Goal: Transaction & Acquisition: Purchase product/service

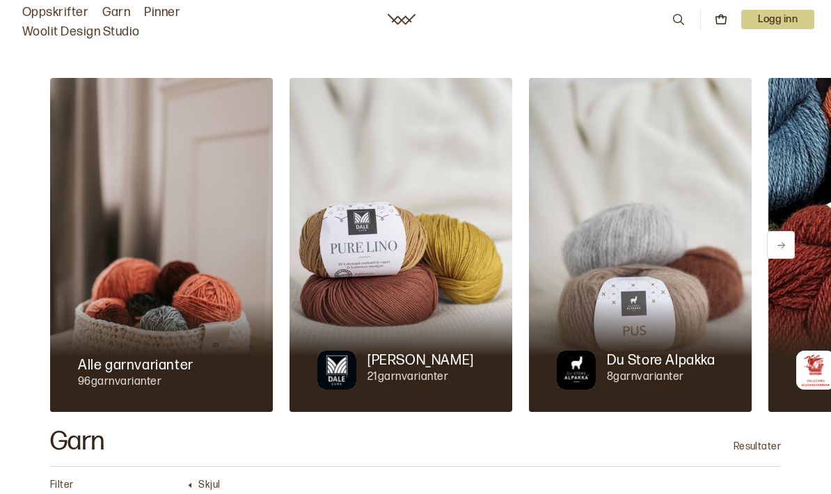
click at [393, 316] on div at bounding box center [400, 356] width 223 height 111
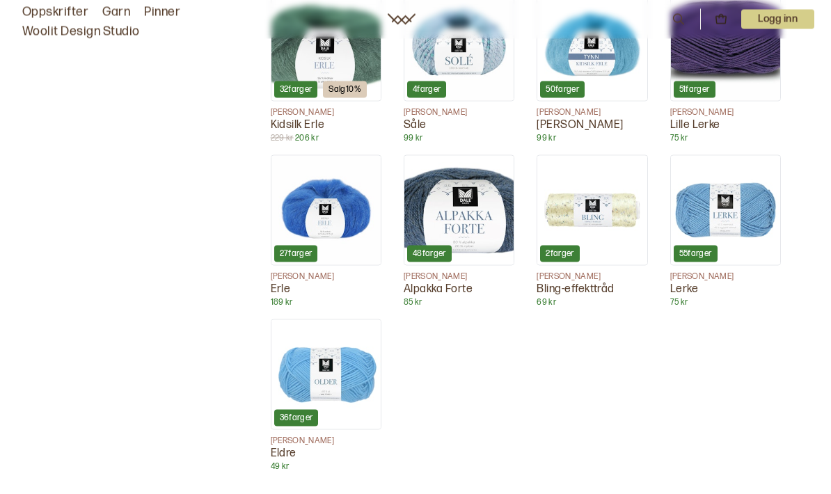
scroll to position [1014, 0]
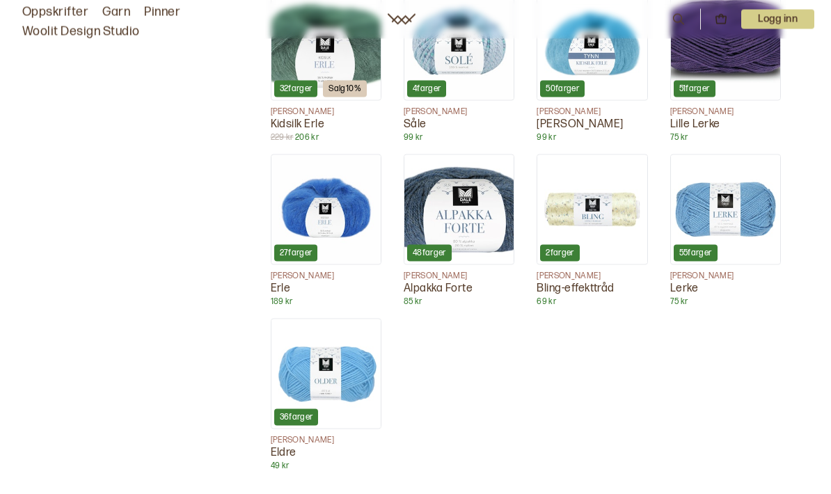
click at [335, 370] on img at bounding box center [325, 373] width 109 height 109
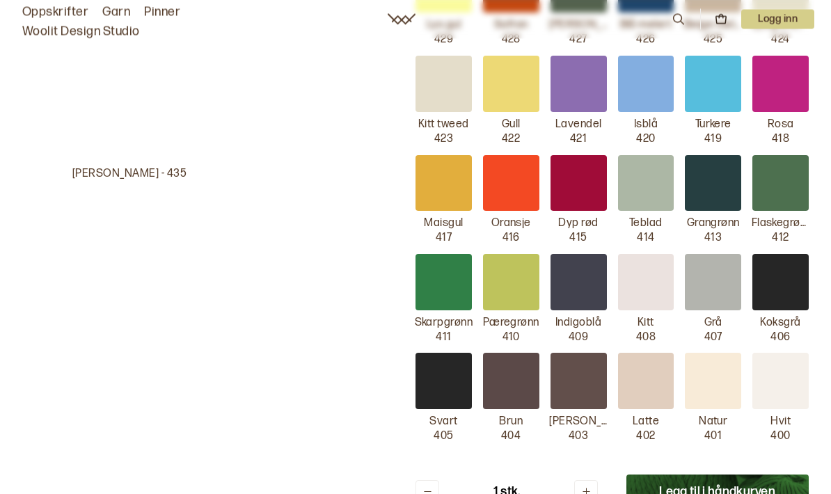
scroll to position [554, 0]
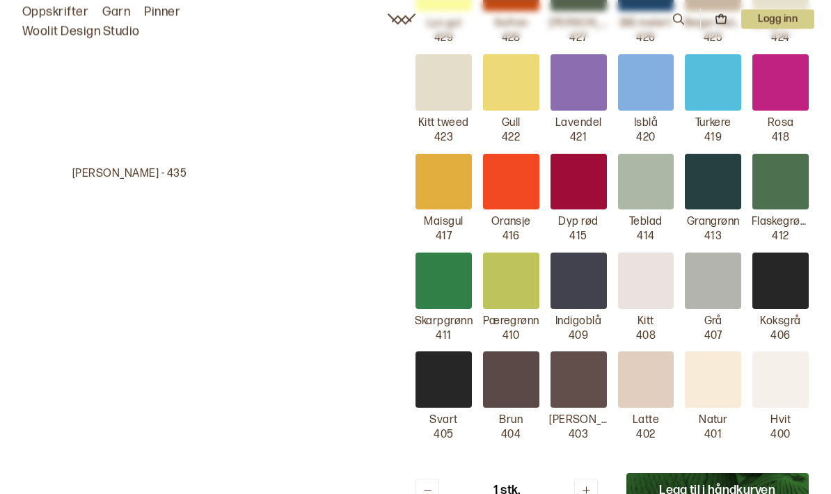
click at [778, 367] on div at bounding box center [780, 380] width 56 height 56
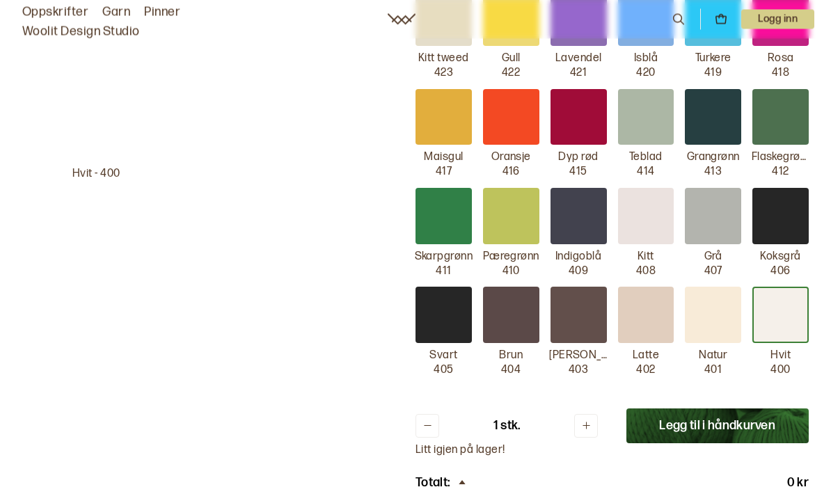
scroll to position [632, 0]
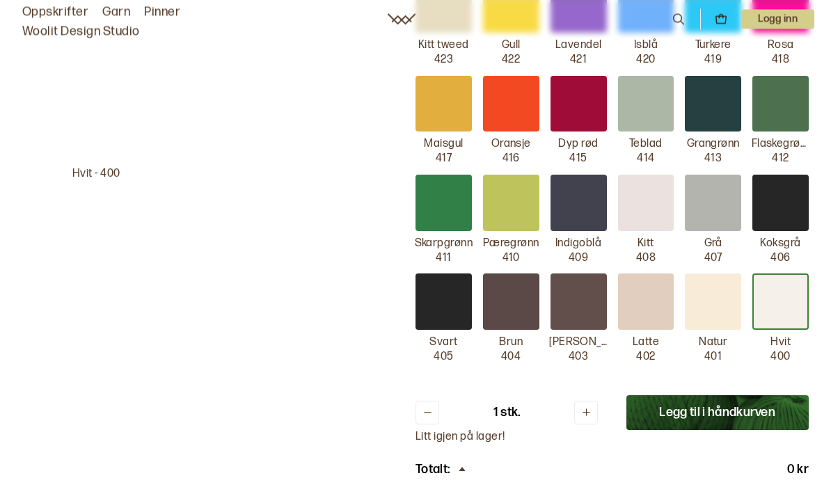
click at [589, 405] on button at bounding box center [586, 413] width 24 height 24
click at [589, 406] on button at bounding box center [586, 413] width 24 height 24
click at [587, 406] on button at bounding box center [586, 413] width 24 height 24
click at [587, 407] on icon at bounding box center [586, 412] width 10 height 10
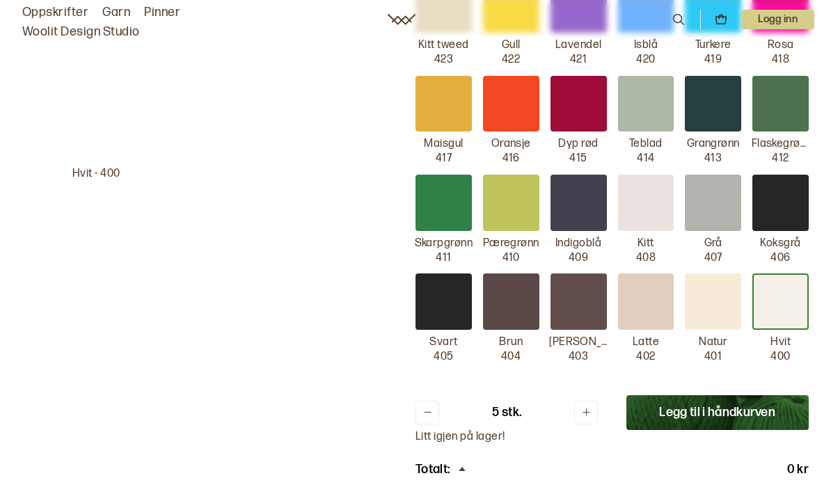
click at [587, 407] on icon at bounding box center [586, 412] width 10 height 10
click at [582, 407] on icon at bounding box center [586, 412] width 10 height 10
click at [584, 409] on icon at bounding box center [586, 413] width 8 height 8
click at [584, 407] on icon at bounding box center [586, 412] width 10 height 10
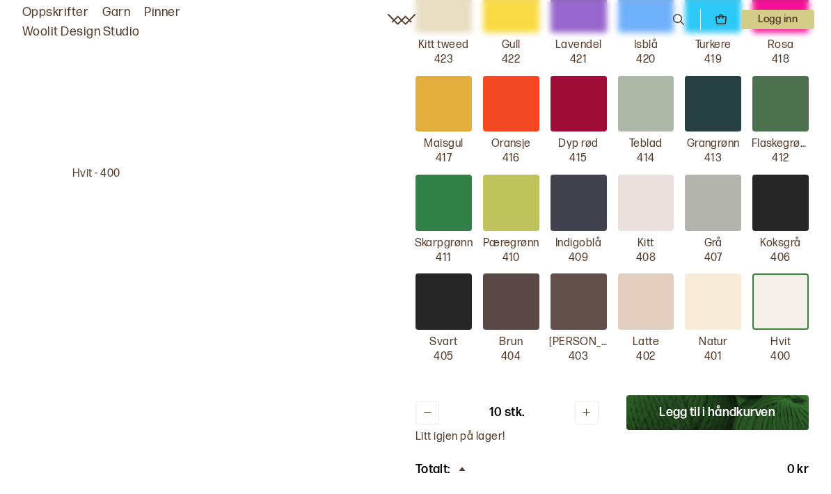
click at [583, 407] on icon at bounding box center [586, 412] width 10 height 10
click at [581, 407] on icon at bounding box center [586, 412] width 10 height 10
click at [580, 404] on button at bounding box center [587, 413] width 24 height 24
click at [582, 407] on icon at bounding box center [586, 412] width 10 height 10
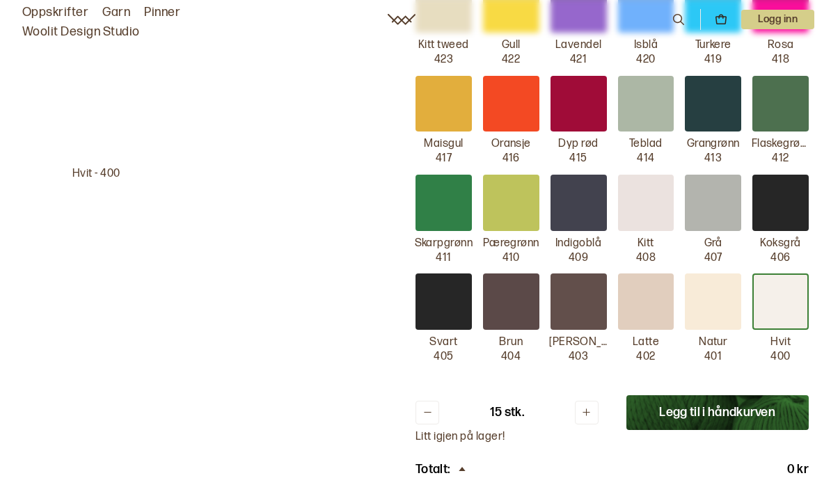
click at [585, 407] on icon at bounding box center [586, 412] width 10 height 10
